Goal: Task Accomplishment & Management: Complete application form

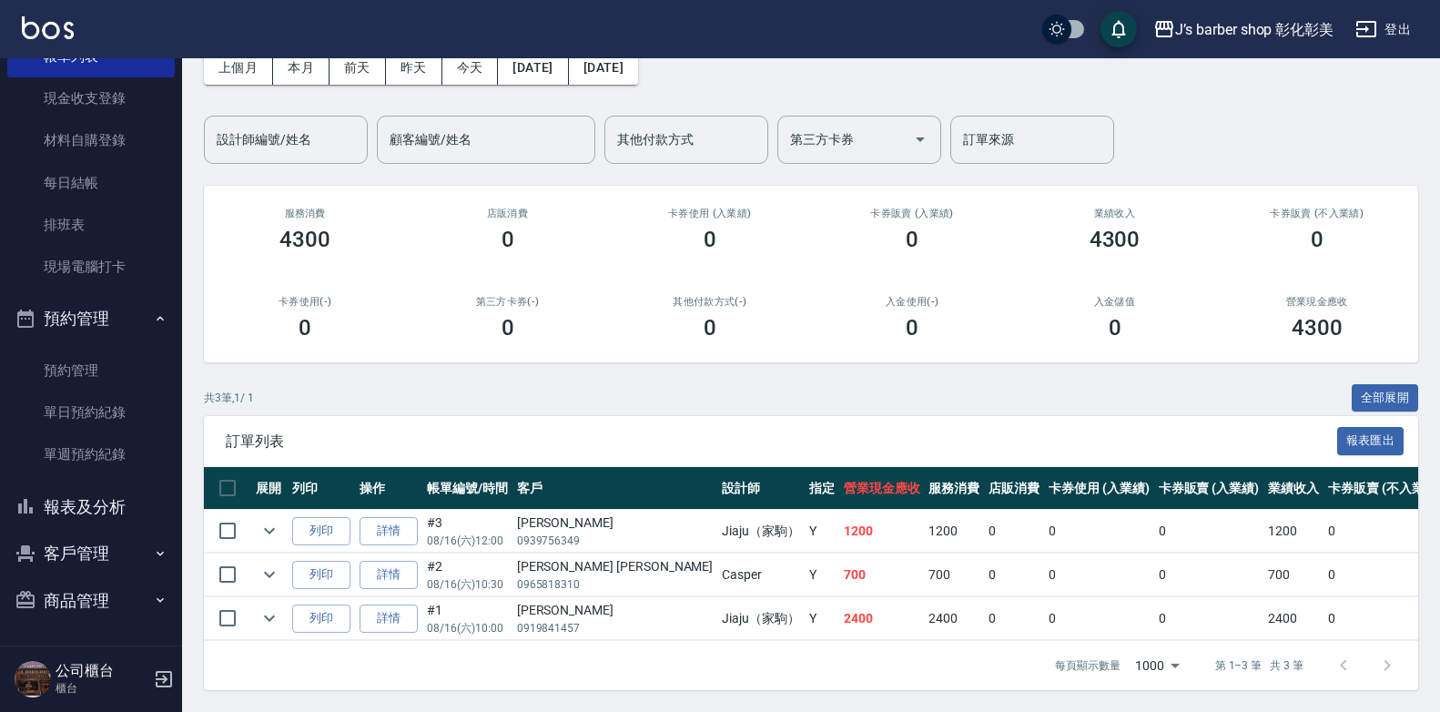
scroll to position [109, 0]
click at [97, 601] on button "商品管理" at bounding box center [91, 600] width 168 height 47
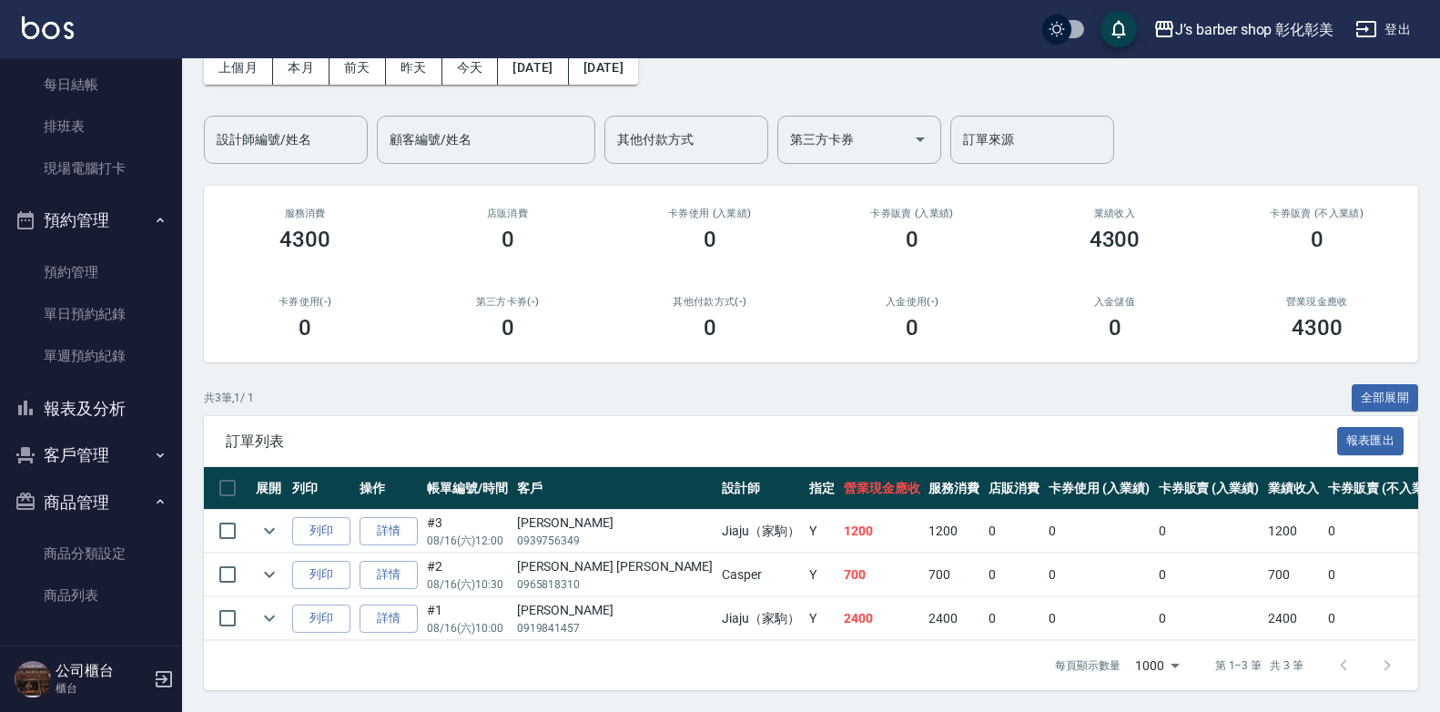
scroll to position [226, 0]
click at [93, 589] on link "商品列表" at bounding box center [91, 595] width 168 height 42
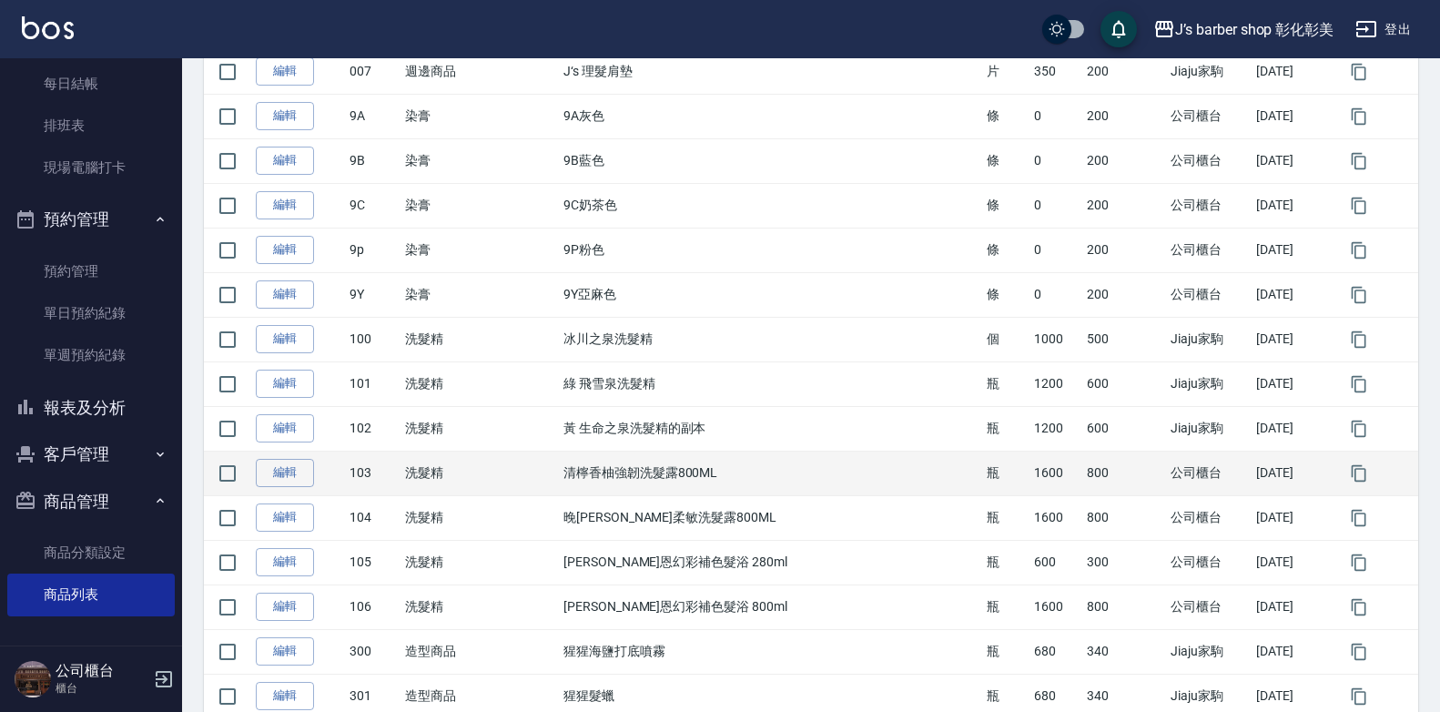
scroll to position [728, 0]
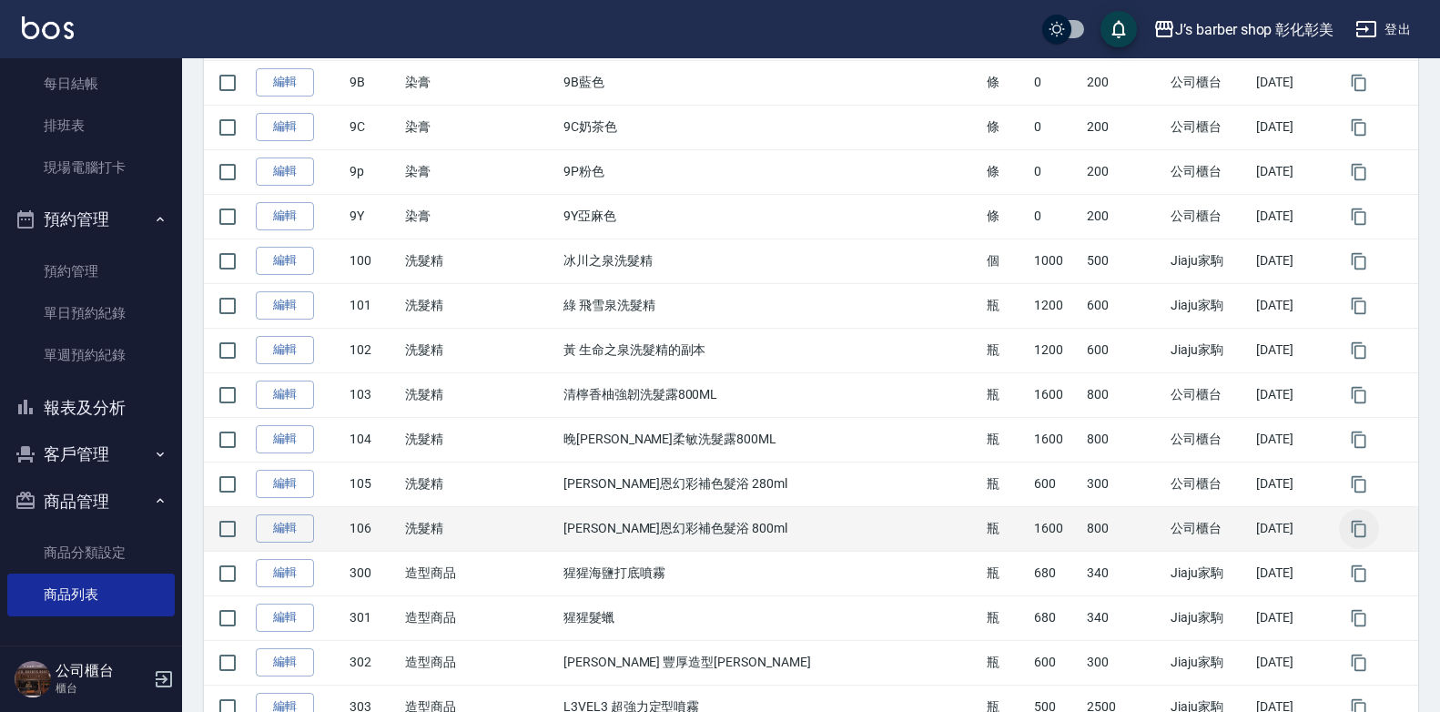
click at [1352, 534] on icon "button" at bounding box center [1359, 529] width 15 height 16
click at [1352, 534] on div "Products 商品列表 新增 搜尋 點選商品類別進行篩選 洗髮精 理髮師消耗品雜項 套餐 EX 瞟粉(小)450ML 臉部保養 頭皮保養 耗材 週邊商品 …" at bounding box center [720, 624] width 1440 height 2704
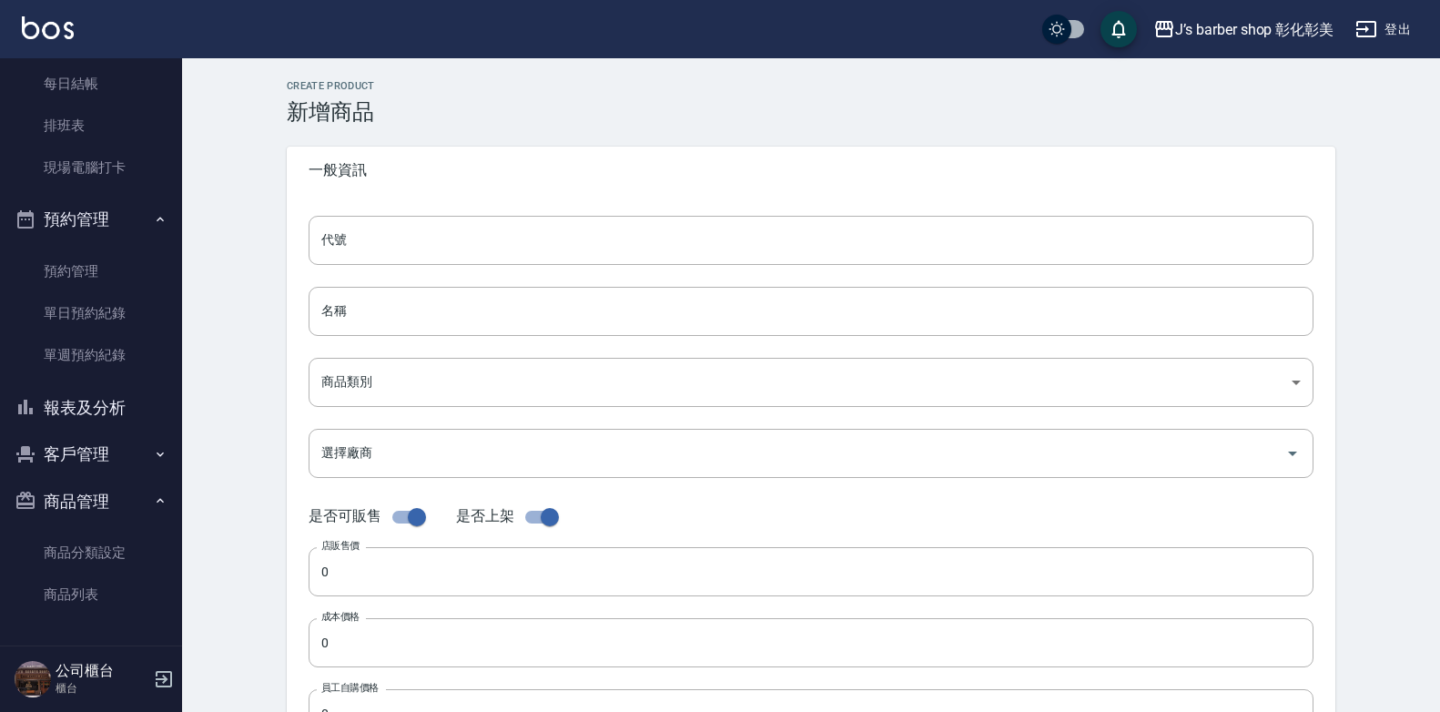
type input "106的副本"
type input "[PERSON_NAME]恩幻彩補色髮浴 800ml的副本"
type input "3504910a-3543-4041-8bc3-f67246825946"
type input "Inn婷恩髮品 Inn婷恩髮品"
type input "1600"
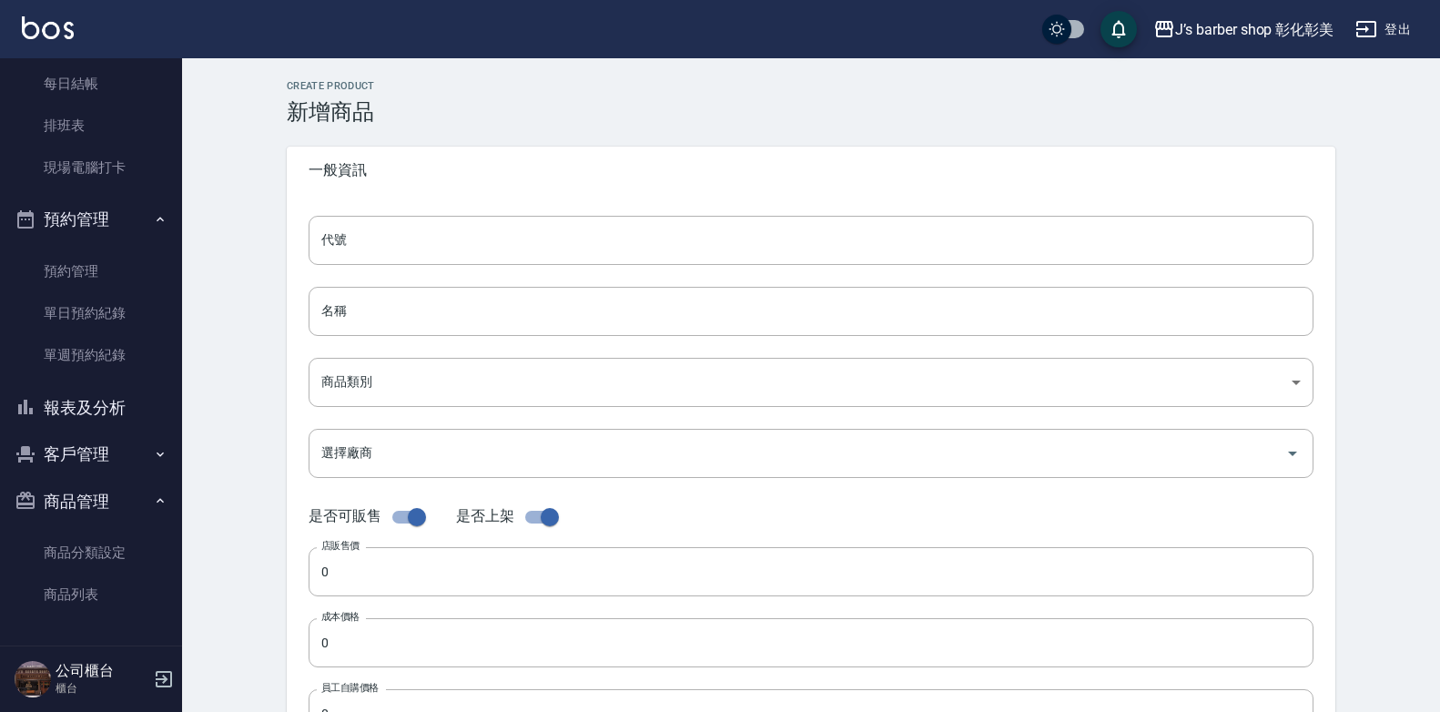
type input "800"
type input "瓶"
type input "UNSET"
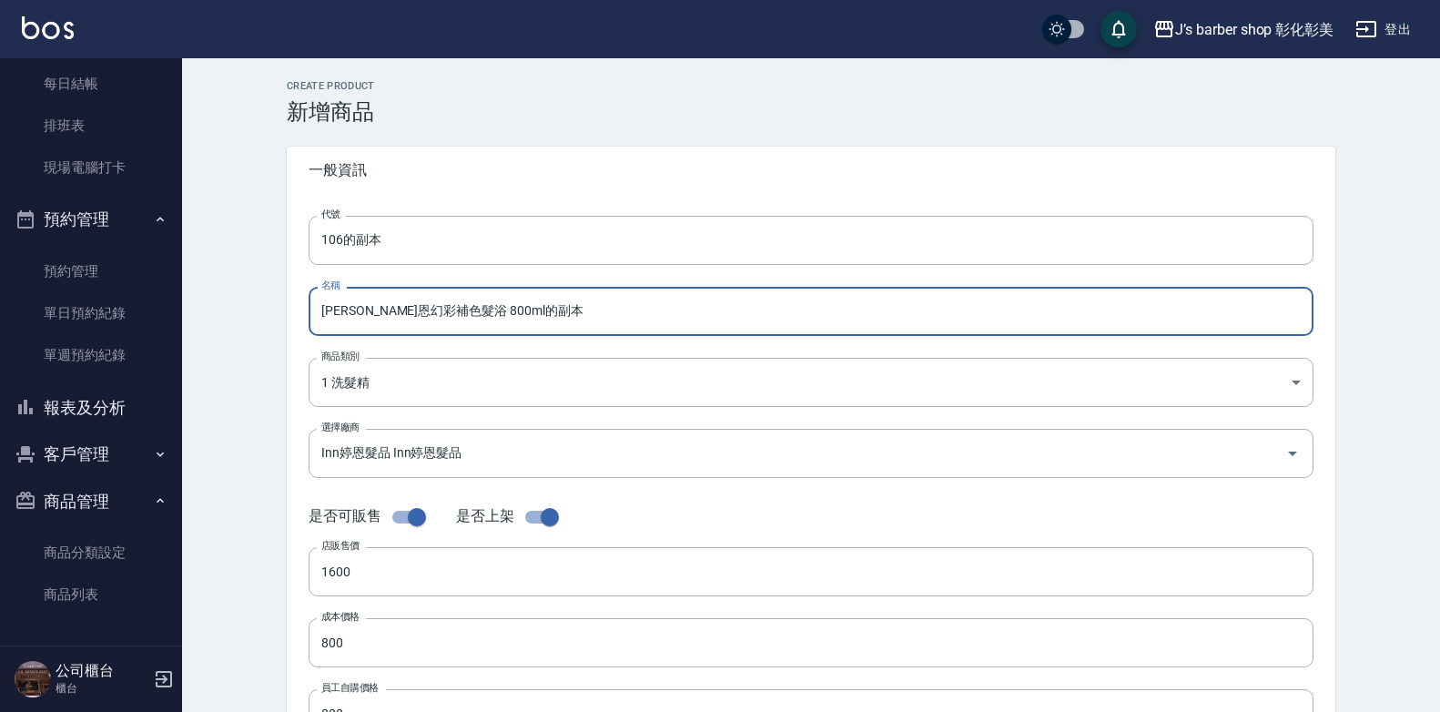
drag, startPoint x: 507, startPoint y: 315, endPoint x: 278, endPoint y: 314, distance: 229.4
click at [278, 314] on div "CREATE PRODUCT 新增商品 一般資訊 代號 106的副本 代號 名稱 婷恩幻彩補色髮浴 800ml的副本 名稱 商品類別 1 洗髮精 3504…" at bounding box center [811, 657] width 1093 height 1154
type input "f"
click at [534, 312] on input "FLORA" at bounding box center [811, 311] width 1005 height 49
type input "FLORA 韓式增豔洗髮精 (紫紅)"
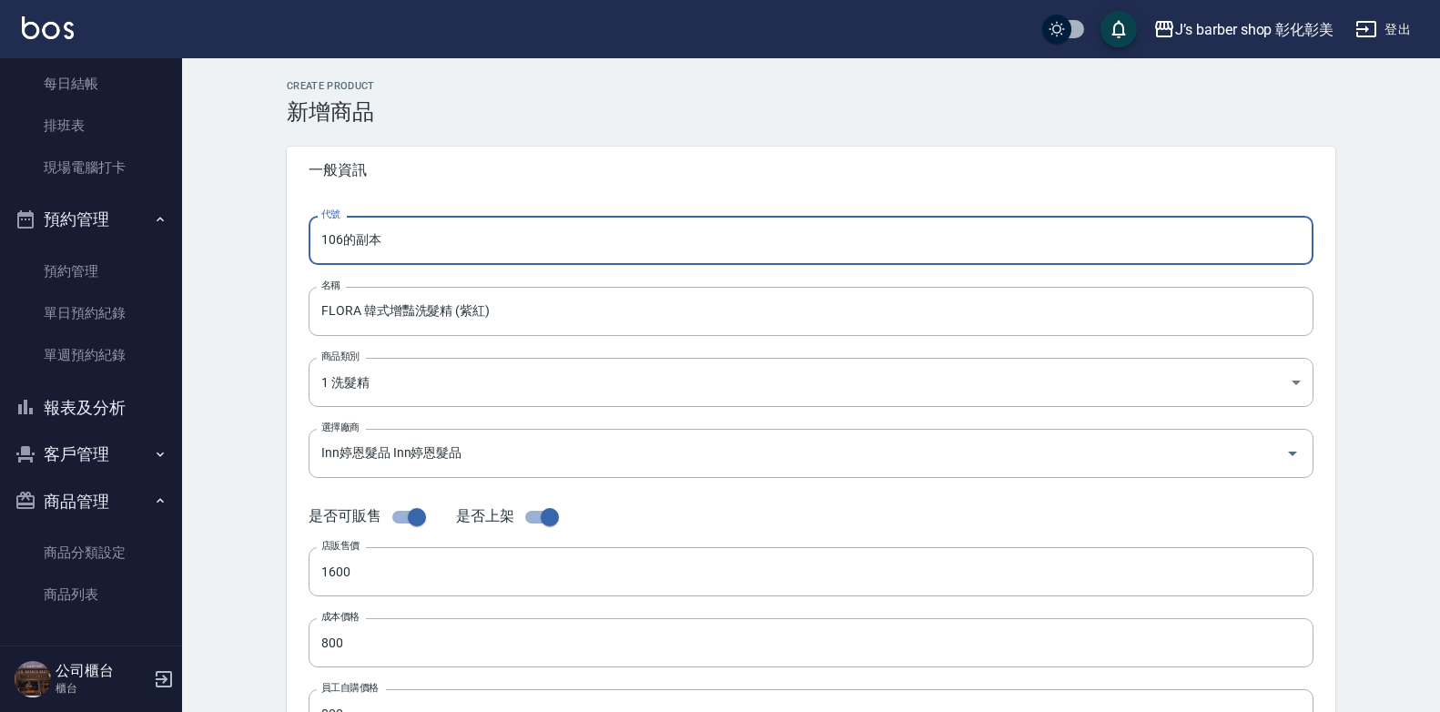
drag, startPoint x: 340, startPoint y: 243, endPoint x: 391, endPoint y: 249, distance: 51.4
click at [360, 244] on input "106的副本" at bounding box center [811, 240] width 1005 height 49
click at [391, 249] on input "106的副本" at bounding box center [811, 240] width 1005 height 49
click at [351, 237] on input "106的副本" at bounding box center [811, 240] width 1005 height 49
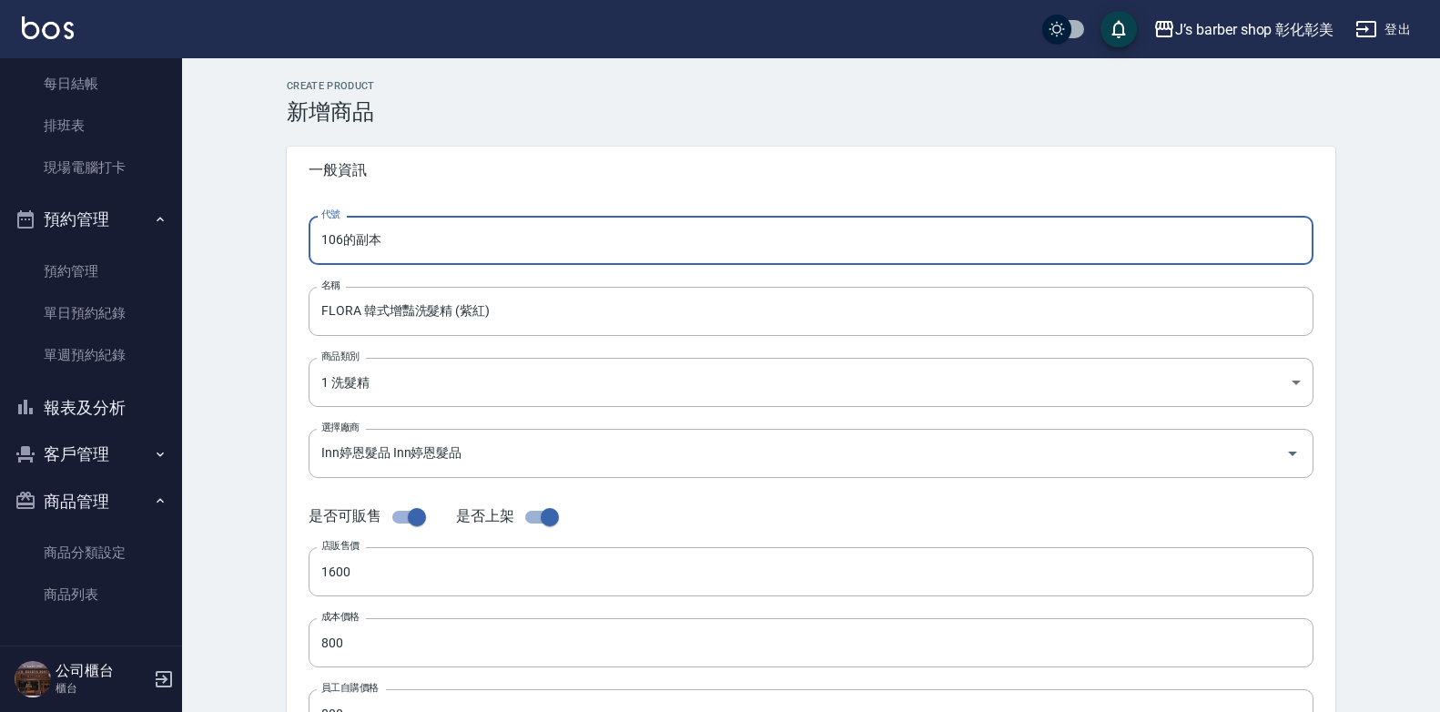
click at [351, 237] on input "106的副本" at bounding box center [811, 240] width 1005 height 49
click at [347, 239] on input "106的副本" at bounding box center [811, 240] width 1005 height 49
click at [390, 247] on input "106的副本" at bounding box center [811, 240] width 1005 height 49
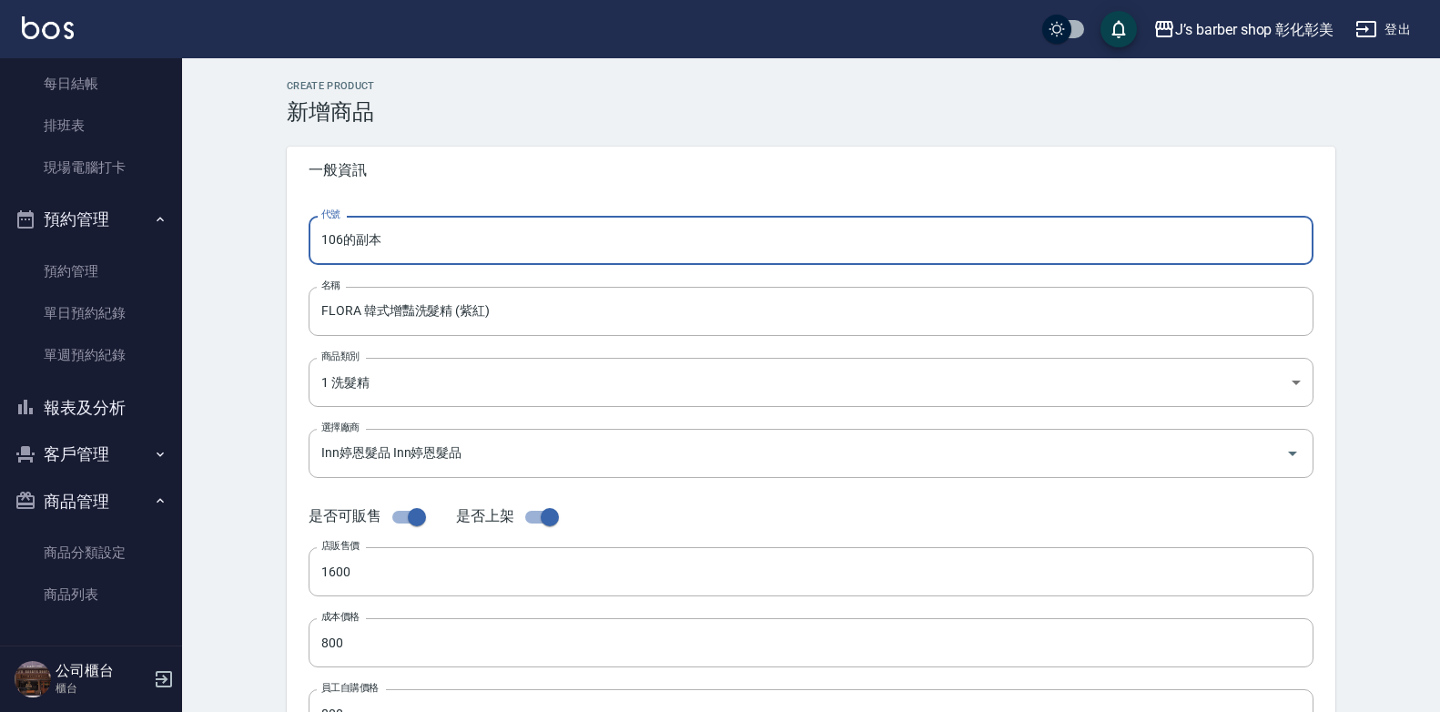
drag, startPoint x: 348, startPoint y: 239, endPoint x: 386, endPoint y: 247, distance: 38.9
click at [385, 247] on input "106的副本" at bounding box center [811, 240] width 1005 height 49
click at [321, 240] on input "106F" at bounding box center [811, 240] width 1005 height 49
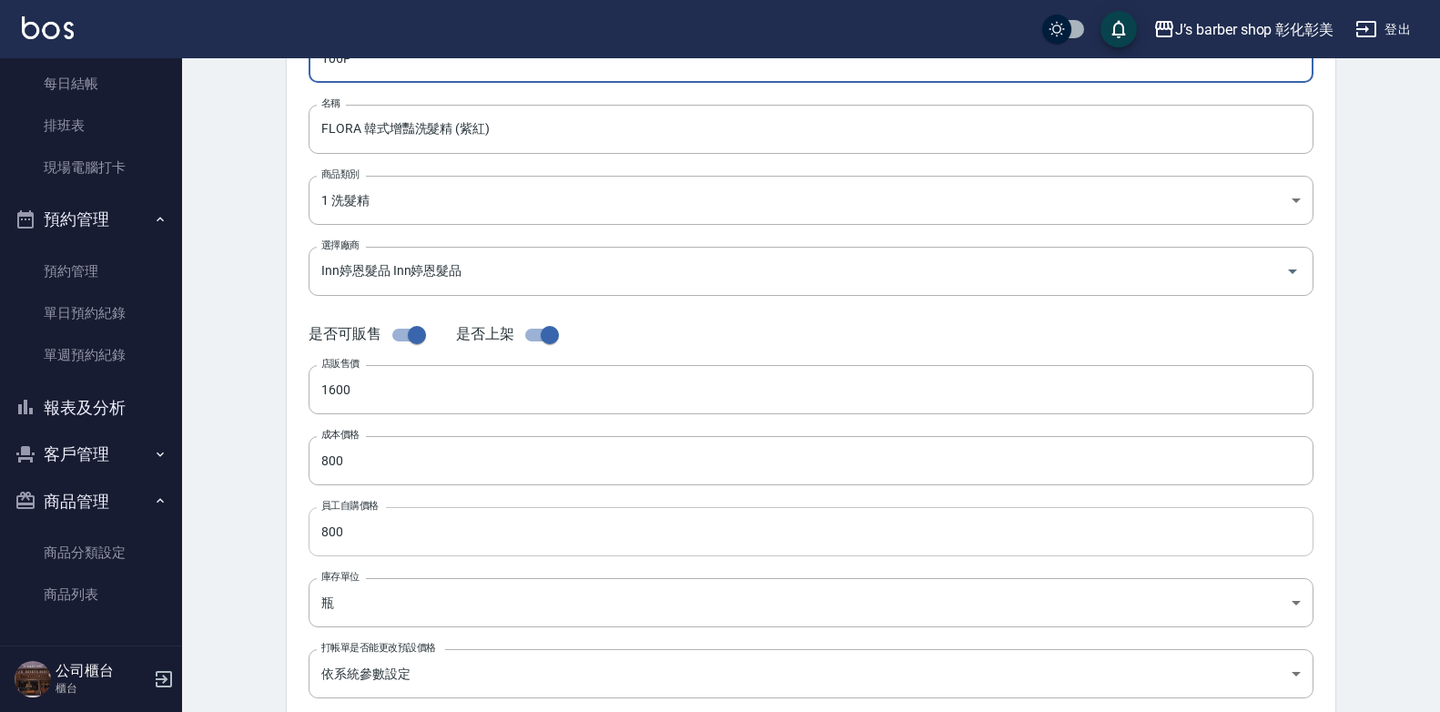
type input "106F"
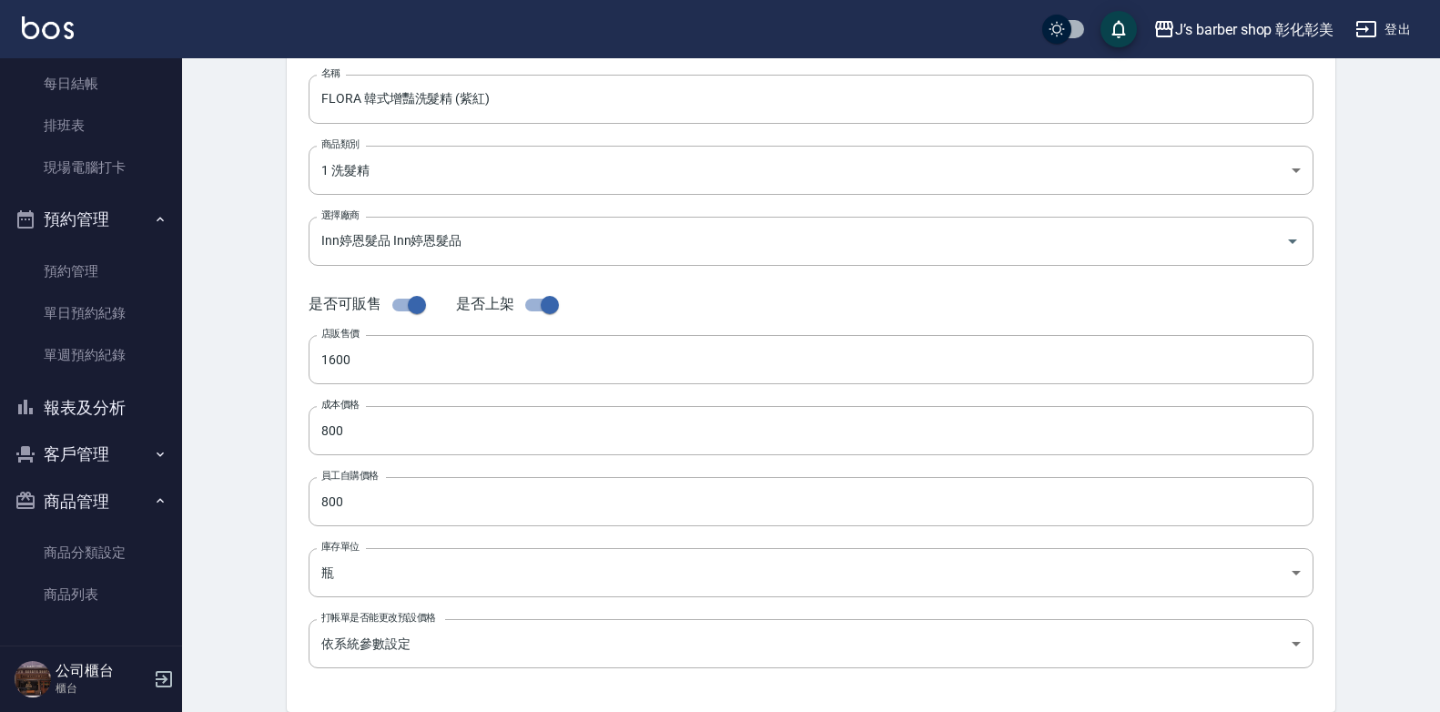
scroll to position [180, 0]
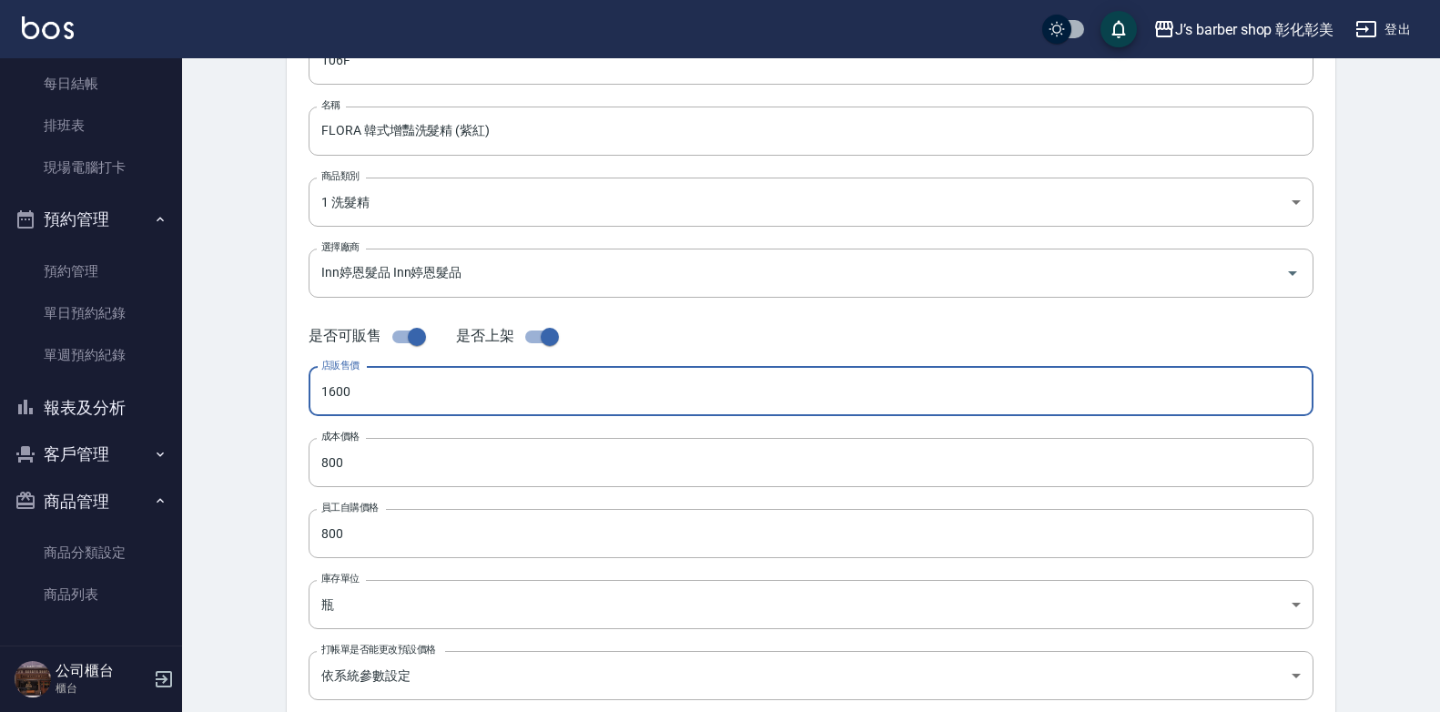
click at [356, 397] on input "1600" at bounding box center [811, 391] width 1005 height 49
click at [355, 397] on input "1600" at bounding box center [811, 391] width 1005 height 49
drag, startPoint x: 323, startPoint y: 388, endPoint x: 375, endPoint y: 402, distance: 53.9
click at [375, 402] on input "1600" at bounding box center [811, 391] width 1005 height 49
type input "900"
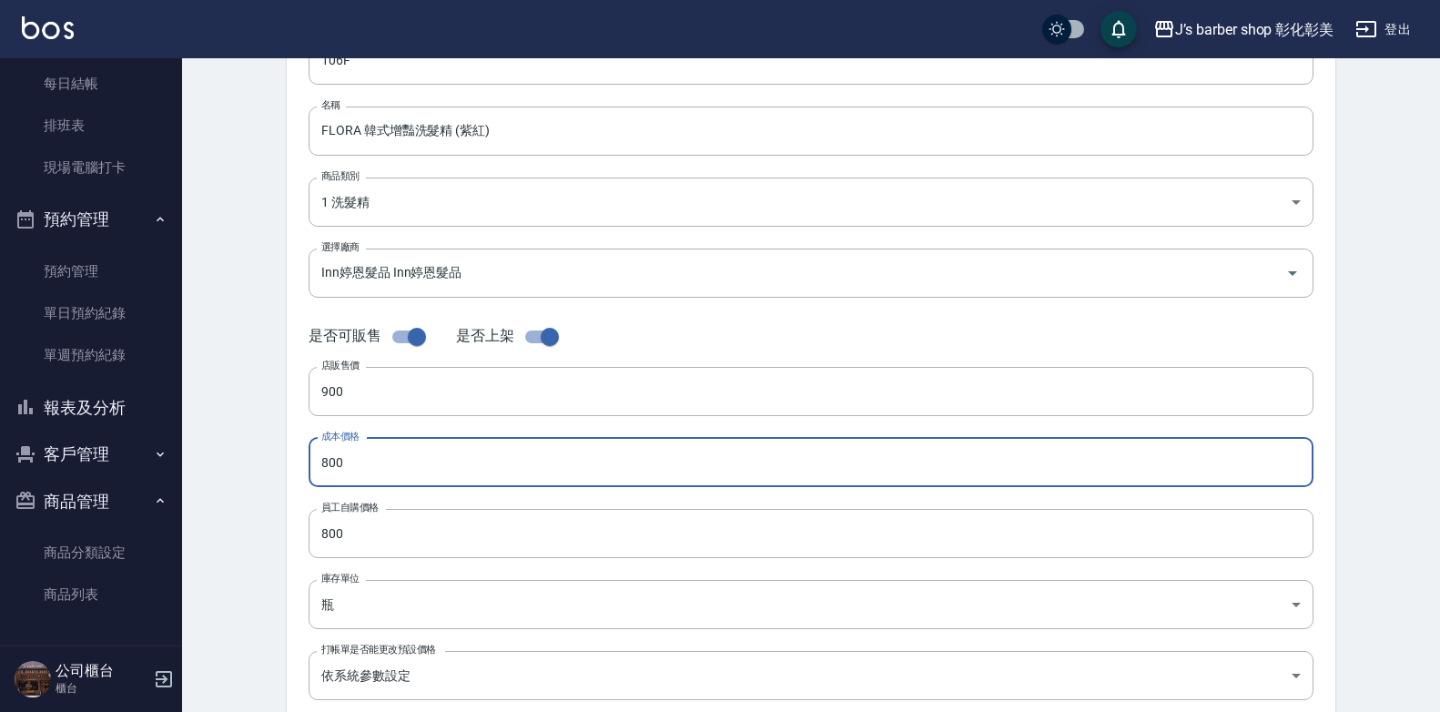
click at [347, 464] on input "800" at bounding box center [811, 462] width 1005 height 49
drag, startPoint x: 320, startPoint y: 460, endPoint x: 390, endPoint y: 466, distance: 70.4
click at [390, 466] on input "800" at bounding box center [811, 462] width 1005 height 49
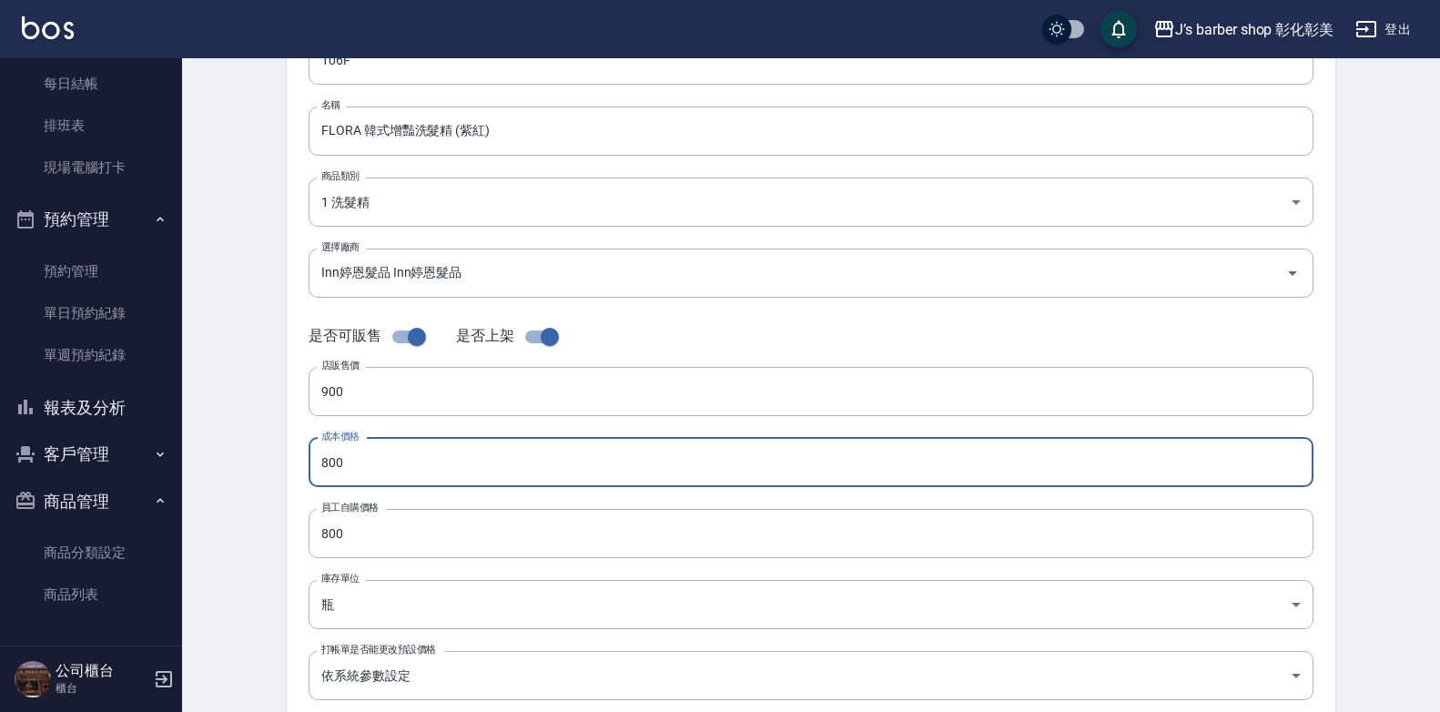
drag, startPoint x: 320, startPoint y: 455, endPoint x: 363, endPoint y: 455, distance: 43.7
click at [363, 455] on input "800" at bounding box center [811, 462] width 1005 height 49
type input "400"
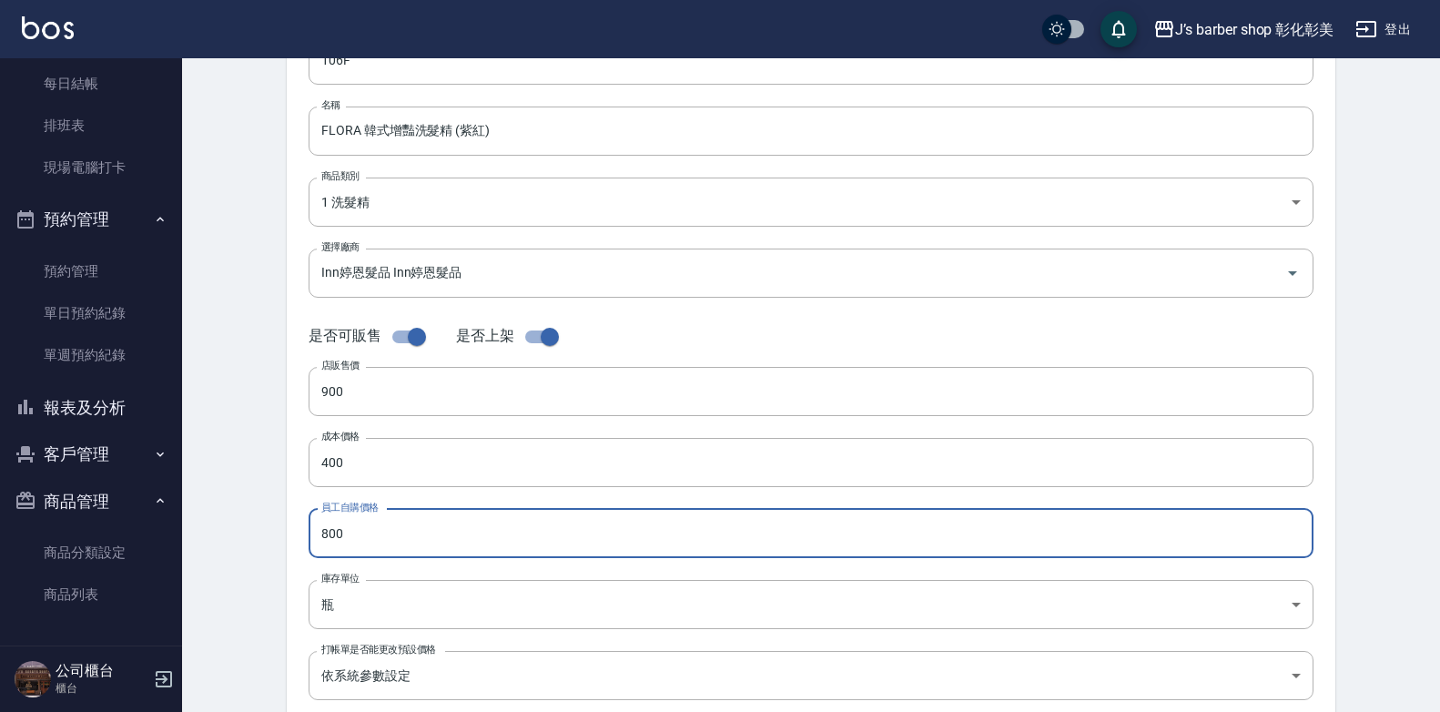
drag, startPoint x: 324, startPoint y: 541, endPoint x: 367, endPoint y: 537, distance: 42.9
click at [367, 537] on input "800" at bounding box center [811, 533] width 1005 height 49
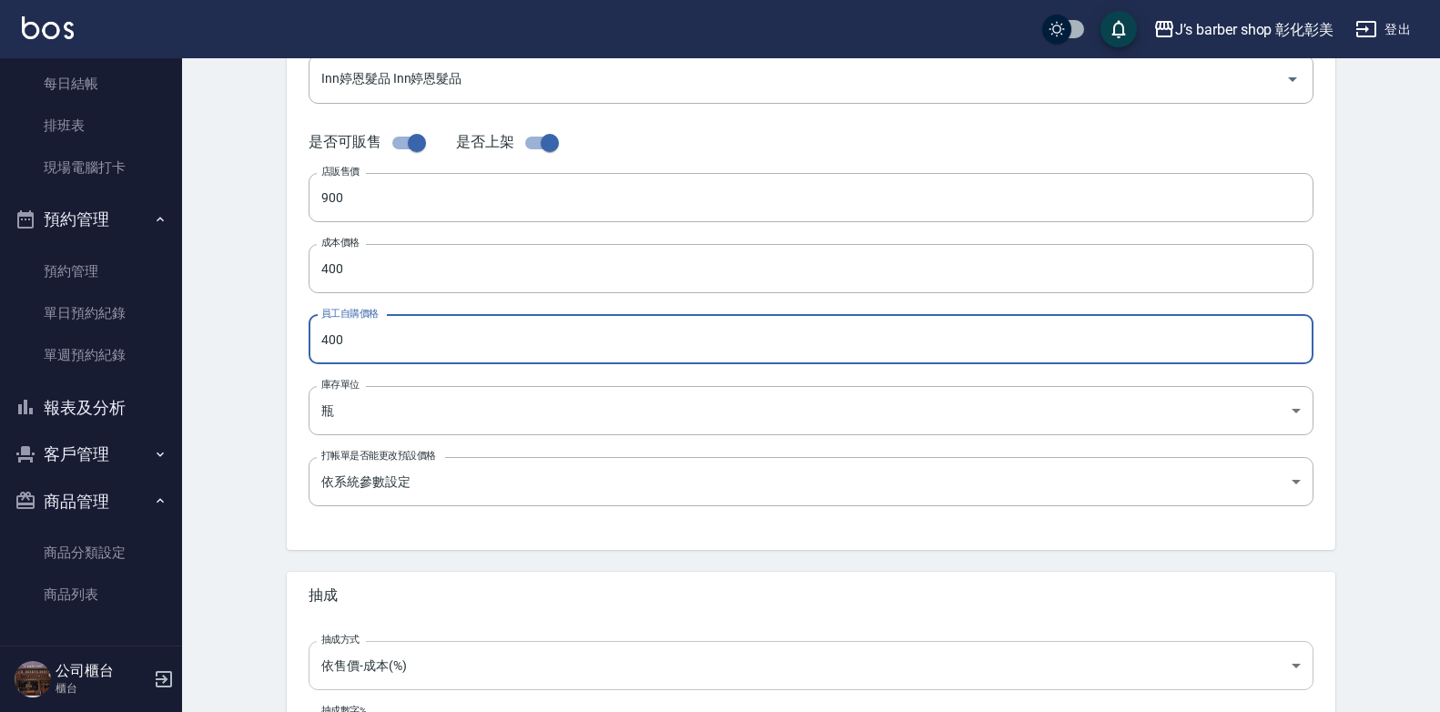
scroll to position [544, 0]
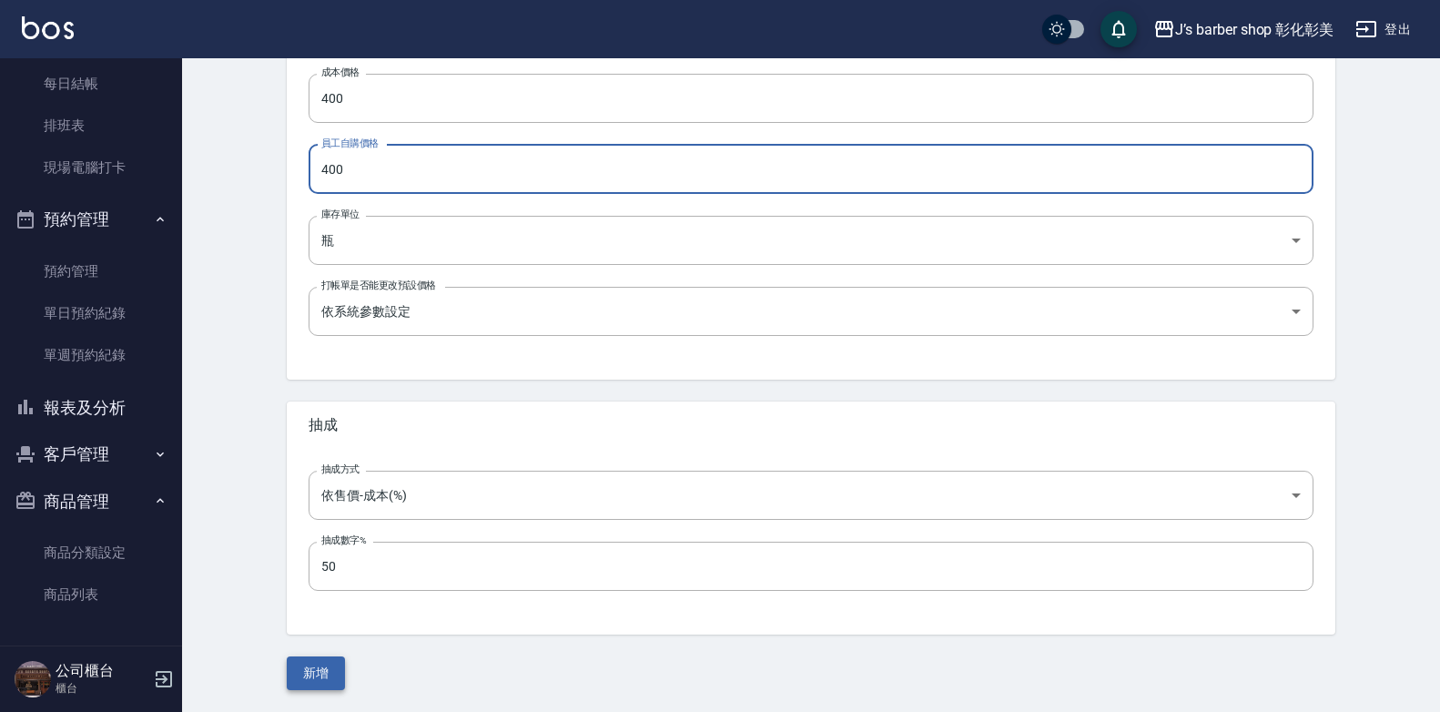
type input "400"
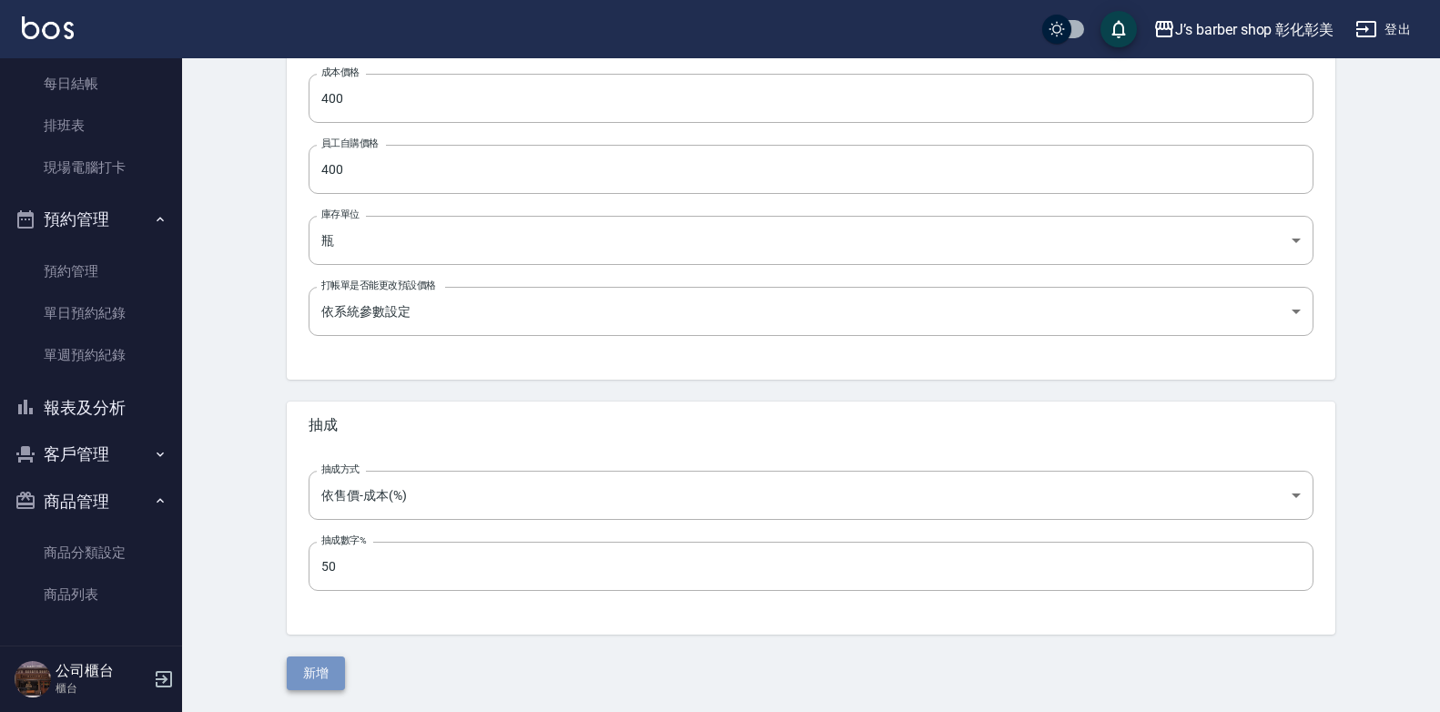
click at [323, 665] on button "新增" at bounding box center [316, 673] width 58 height 34
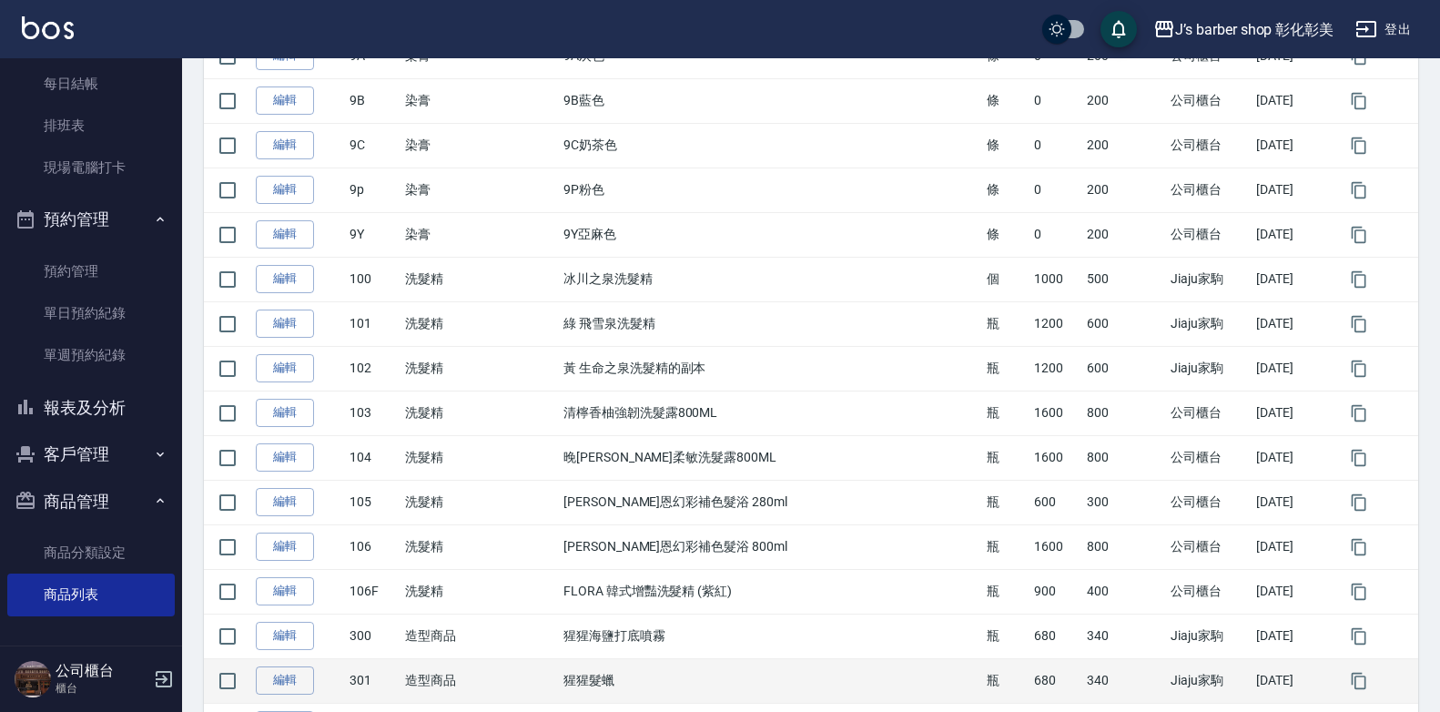
scroll to position [819, 0]
